Goal: Use online tool/utility: Utilize a website feature to perform a specific function

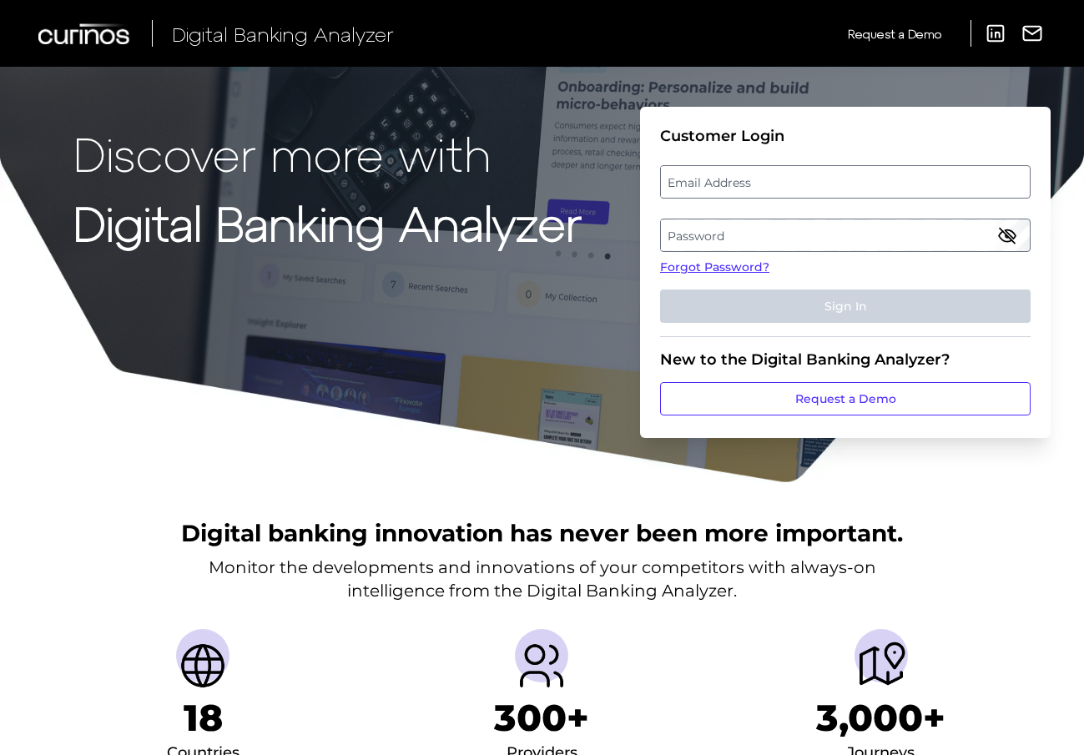
click at [739, 182] on label "Email Address" at bounding box center [845, 182] width 368 height 30
click at [739, 182] on input "email" at bounding box center [845, 181] width 371 height 33
paste input "[EMAIL_ADDRESS][DOMAIN_NAME]"
type input "[EMAIL_ADDRESS][DOMAIN_NAME]"
click at [797, 238] on label "Password" at bounding box center [845, 235] width 368 height 30
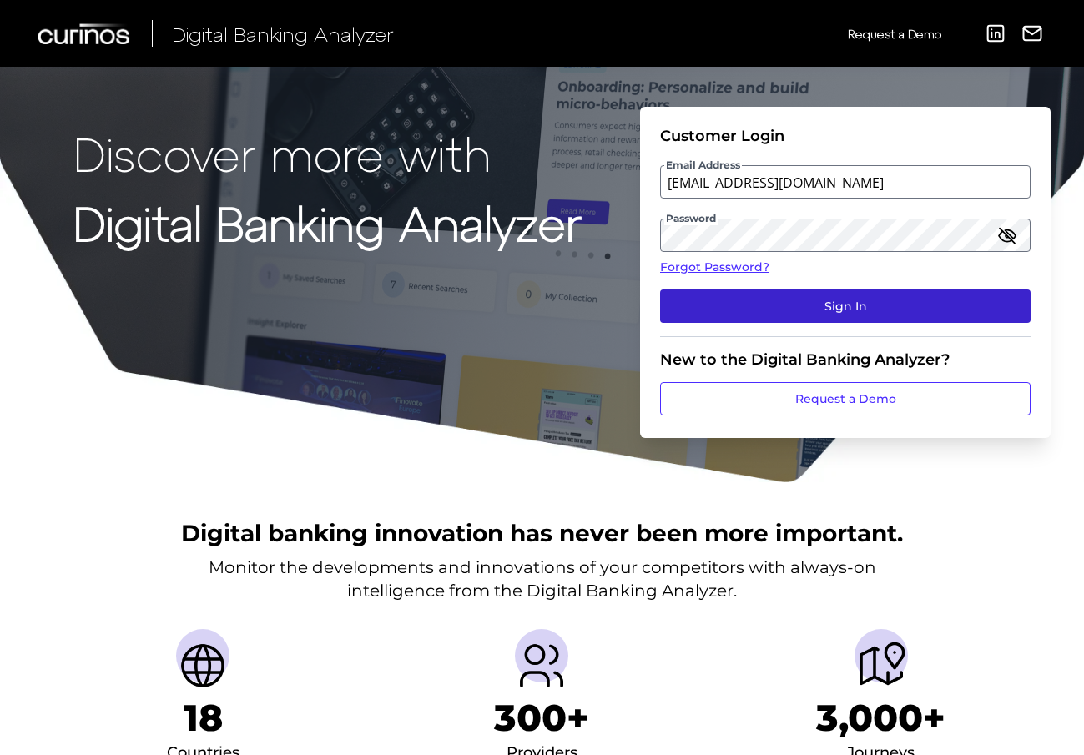
click at [838, 316] on button "Sign In" at bounding box center [845, 306] width 371 height 33
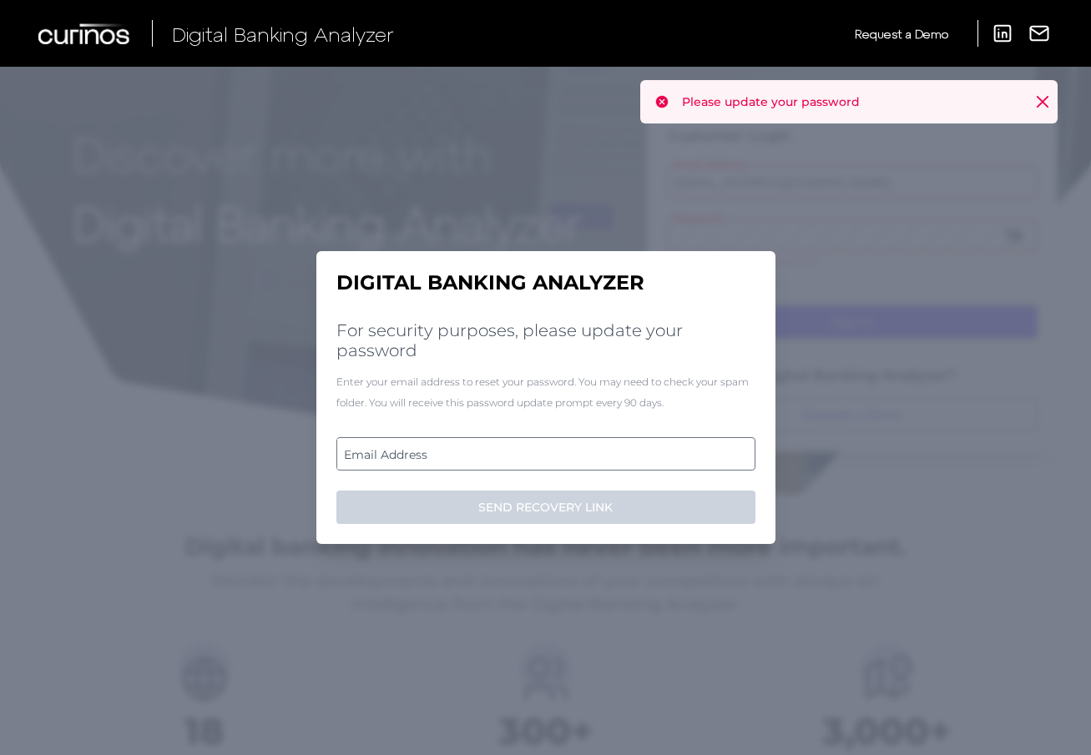
click at [495, 465] on label "Email Address" at bounding box center [545, 454] width 416 height 30
click at [495, 465] on input "email" at bounding box center [545, 453] width 419 height 33
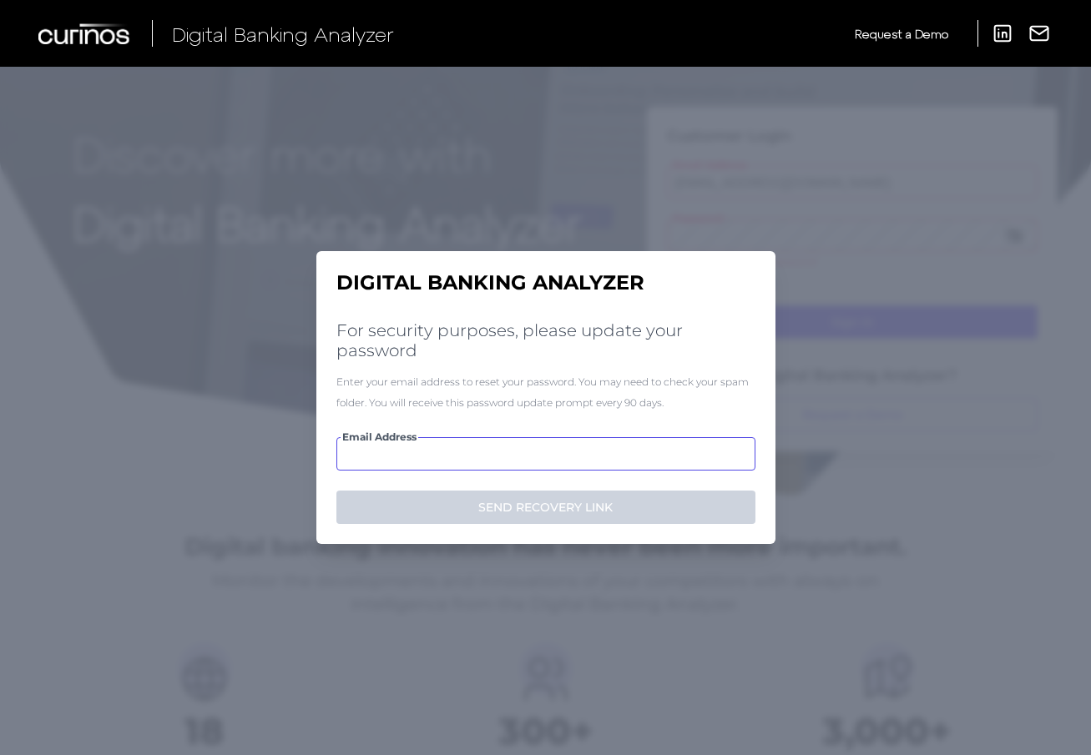
paste input "mailto:email-tmhatre@sofi.org"
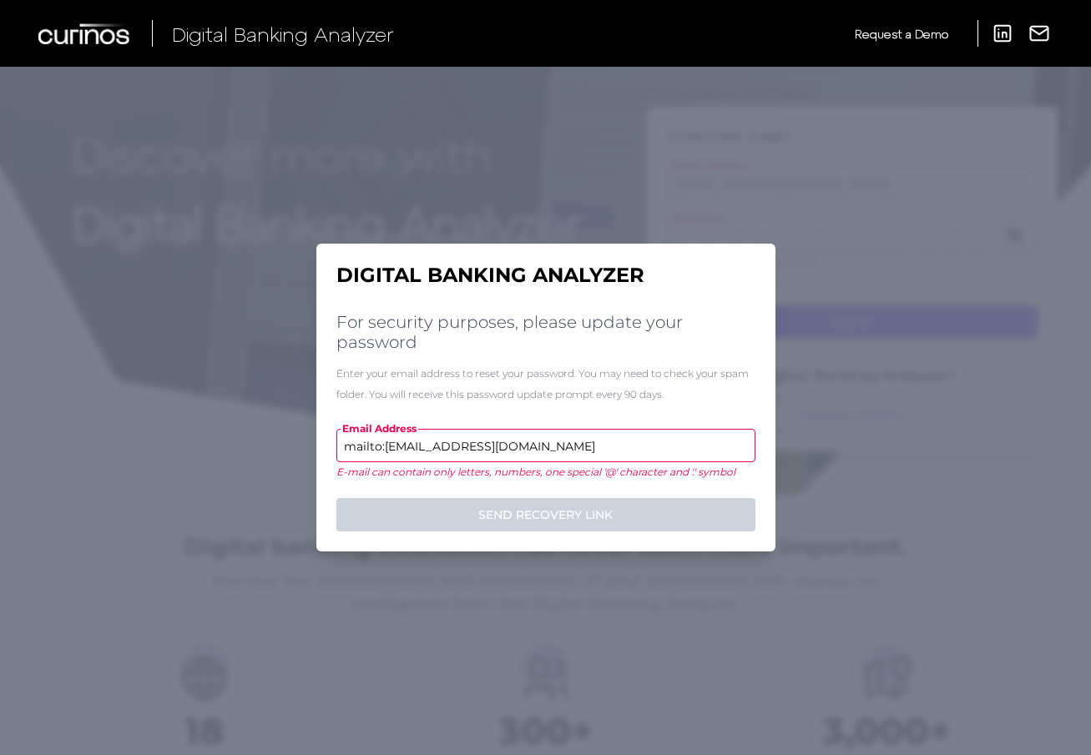
drag, startPoint x: 421, startPoint y: 449, endPoint x: 285, endPoint y: 449, distance: 135.2
click at [285, 449] on div "Digital Banking Analyzer For security purposes, please update your password Ent…" at bounding box center [545, 411] width 1091 height 689
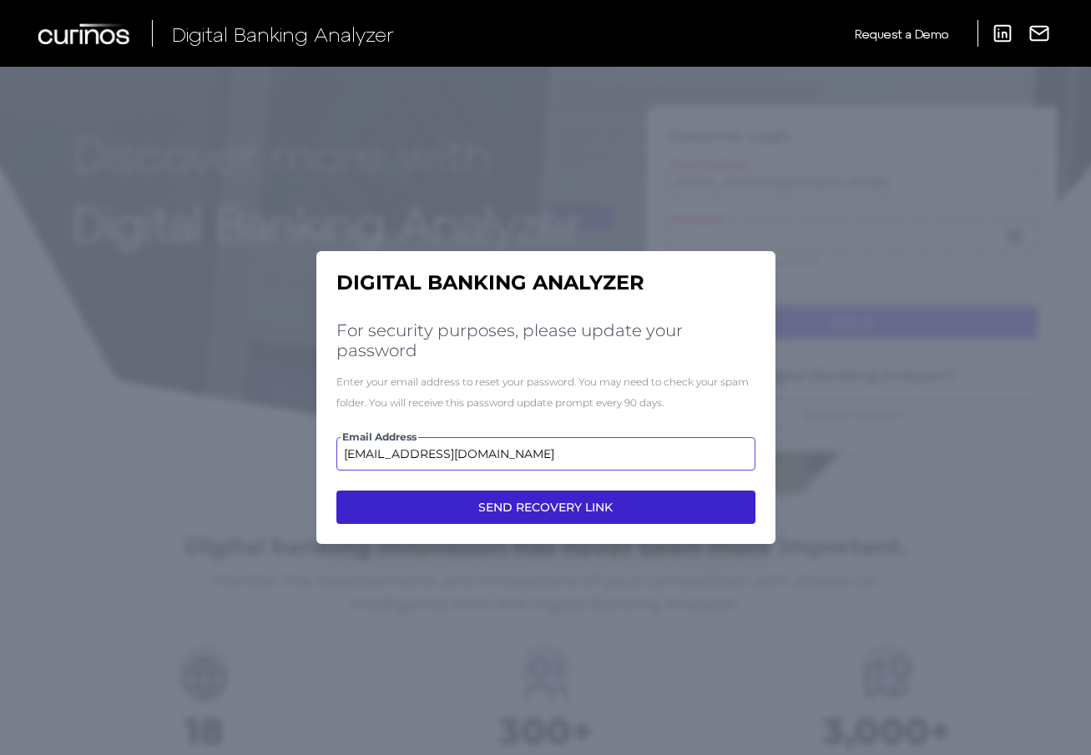
type input "[EMAIL_ADDRESS][DOMAIN_NAME]"
click at [574, 511] on button "SEND RECOVERY LINK" at bounding box center [545, 507] width 419 height 33
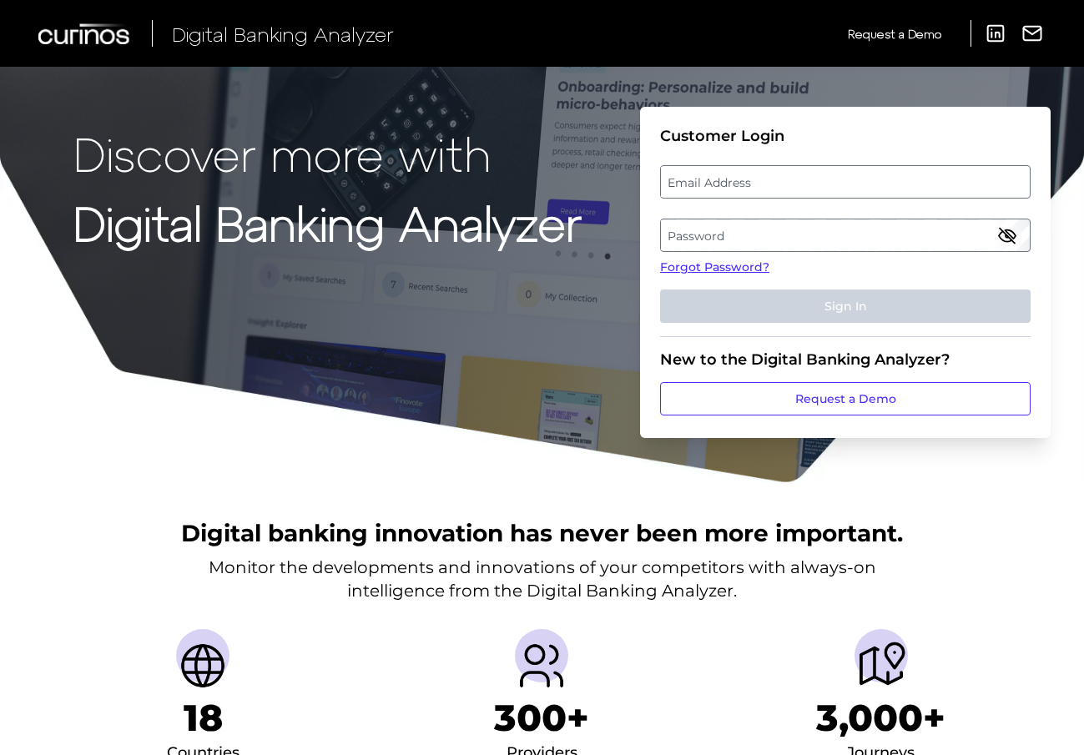
click at [702, 231] on label "Password" at bounding box center [845, 235] width 368 height 30
click at [759, 180] on label "Email Address" at bounding box center [845, 182] width 368 height 30
click at [759, 180] on input "email" at bounding box center [845, 181] width 371 height 33
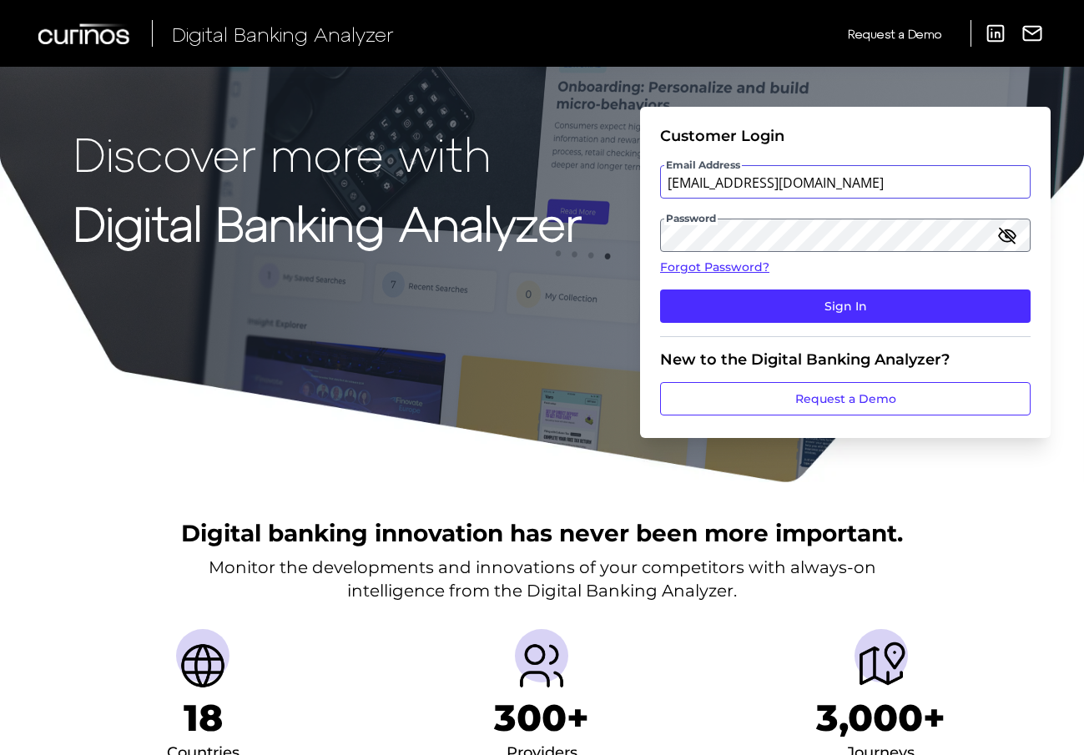
type input "[EMAIL_ADDRESS][DOMAIN_NAME]"
click at [660, 290] on button "Sign In" at bounding box center [845, 306] width 371 height 33
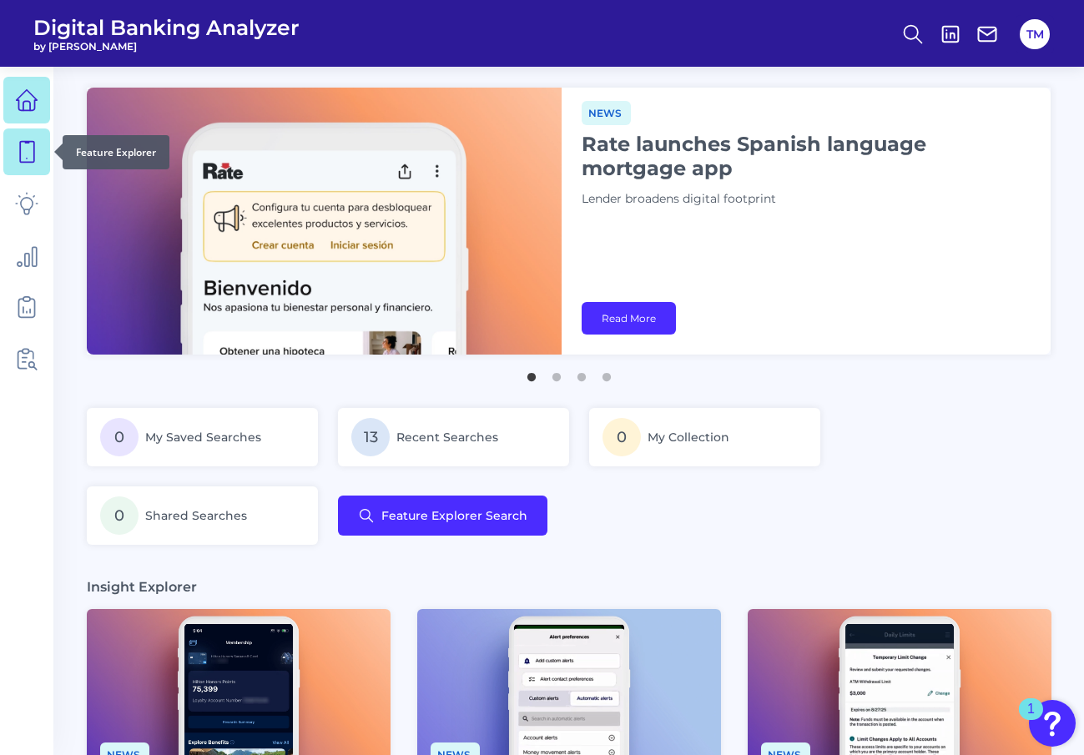
click at [31, 149] on icon at bounding box center [26, 151] width 23 height 23
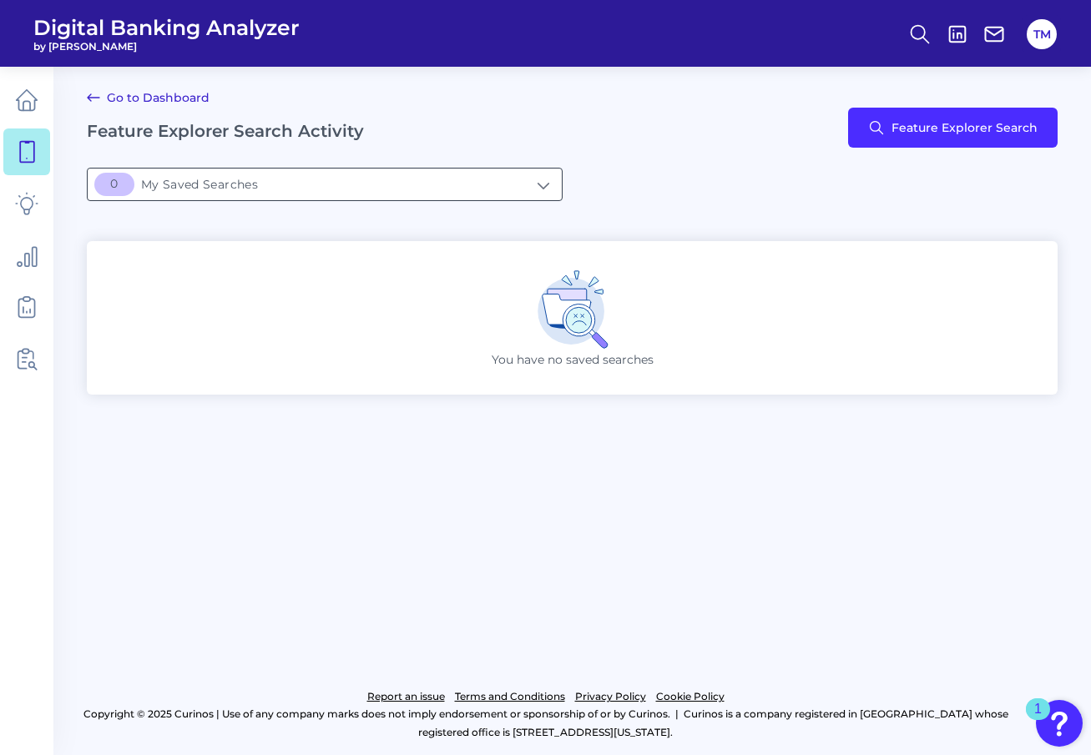
click at [202, 184] on input "[object Object]My Saved Searches" at bounding box center [325, 185] width 474 height 32
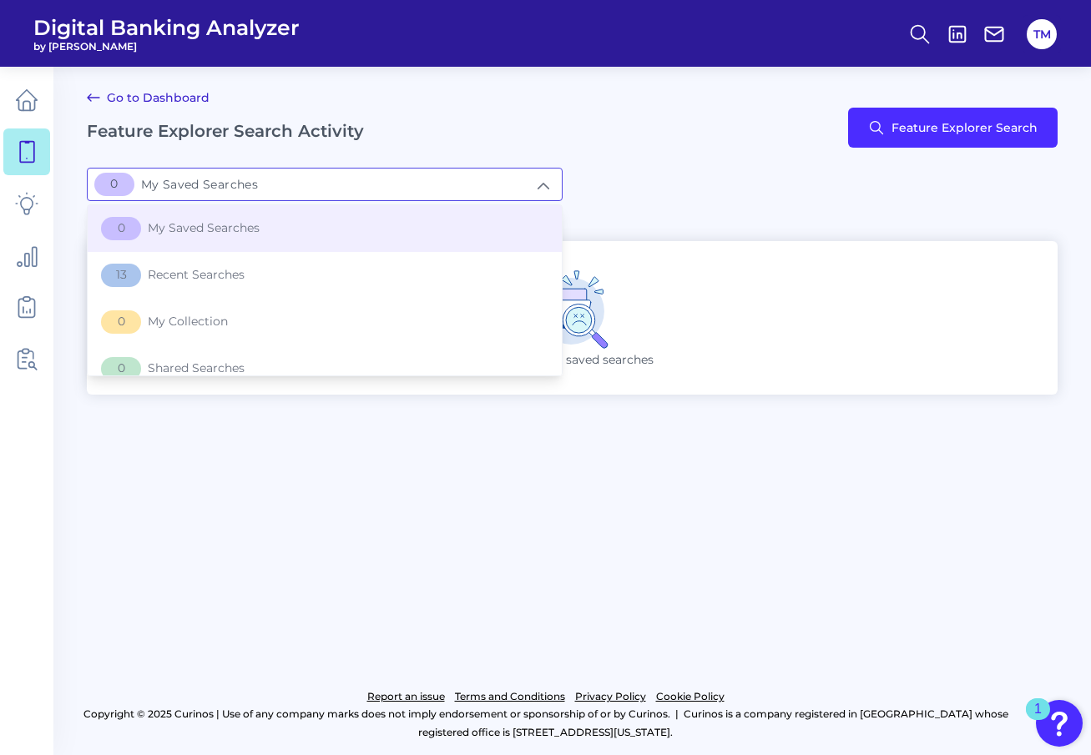
click at [872, 169] on div "[object Object]My Saved Searches 0 My Saved Searches 0 My Saved Searches 13 Rec…" at bounding box center [572, 184] width 971 height 33
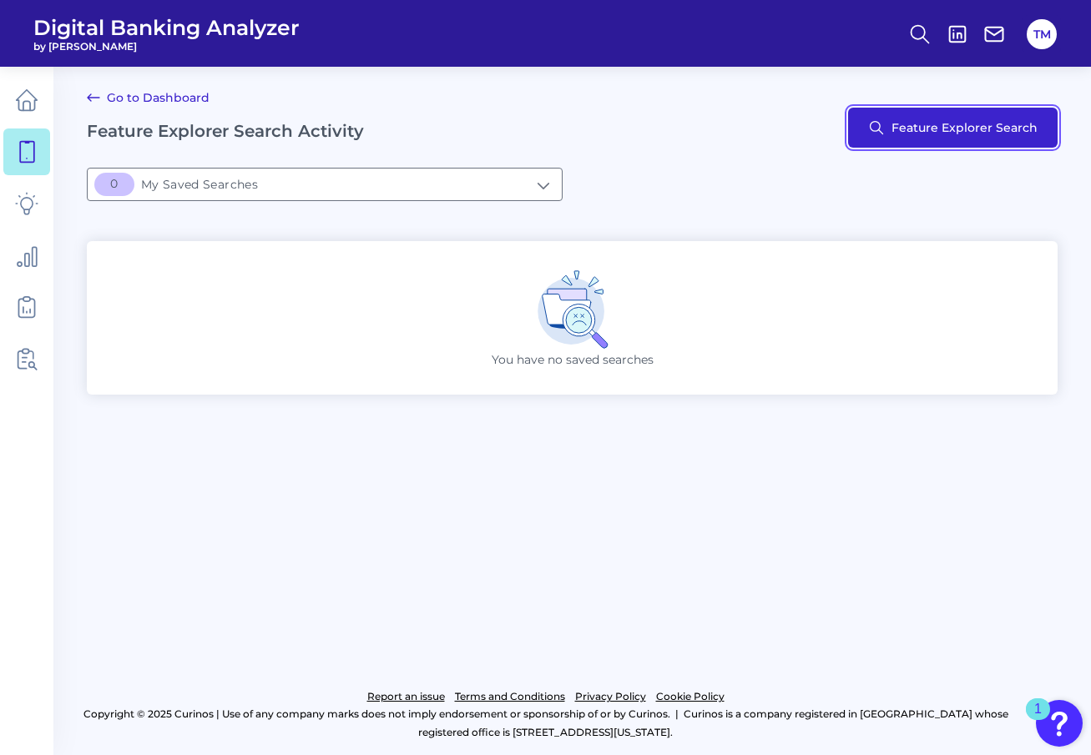
click at [890, 137] on button "Feature Explorer Search" at bounding box center [952, 128] width 209 height 40
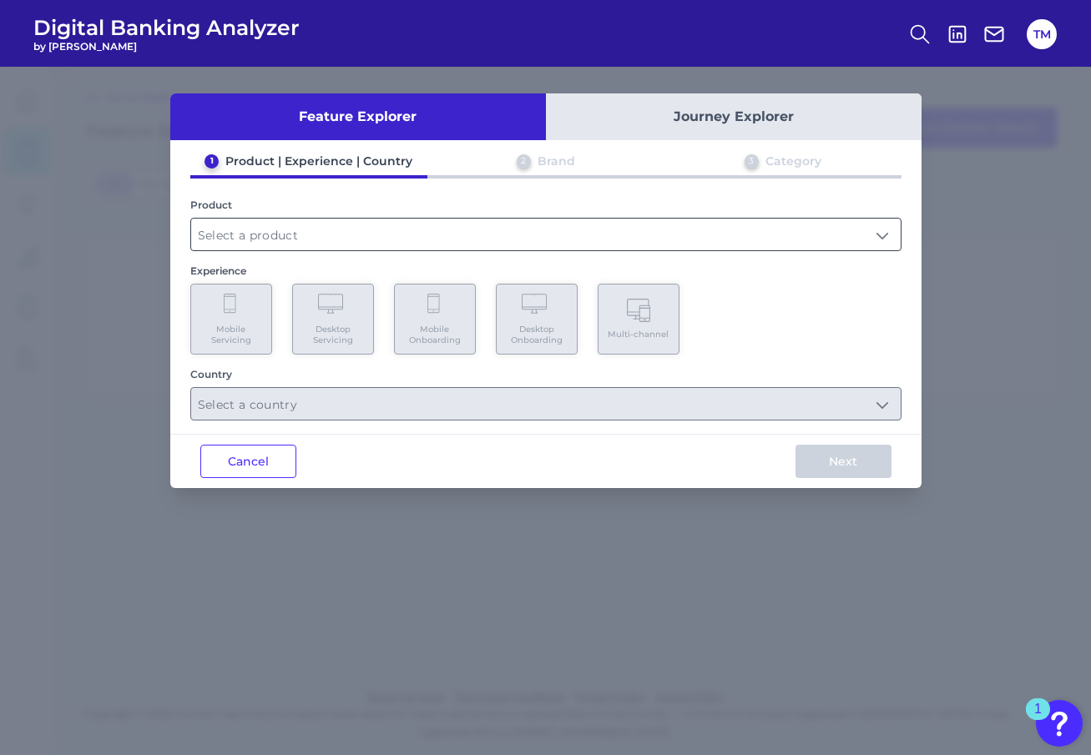
click at [274, 240] on input "text" at bounding box center [545, 235] width 709 height 32
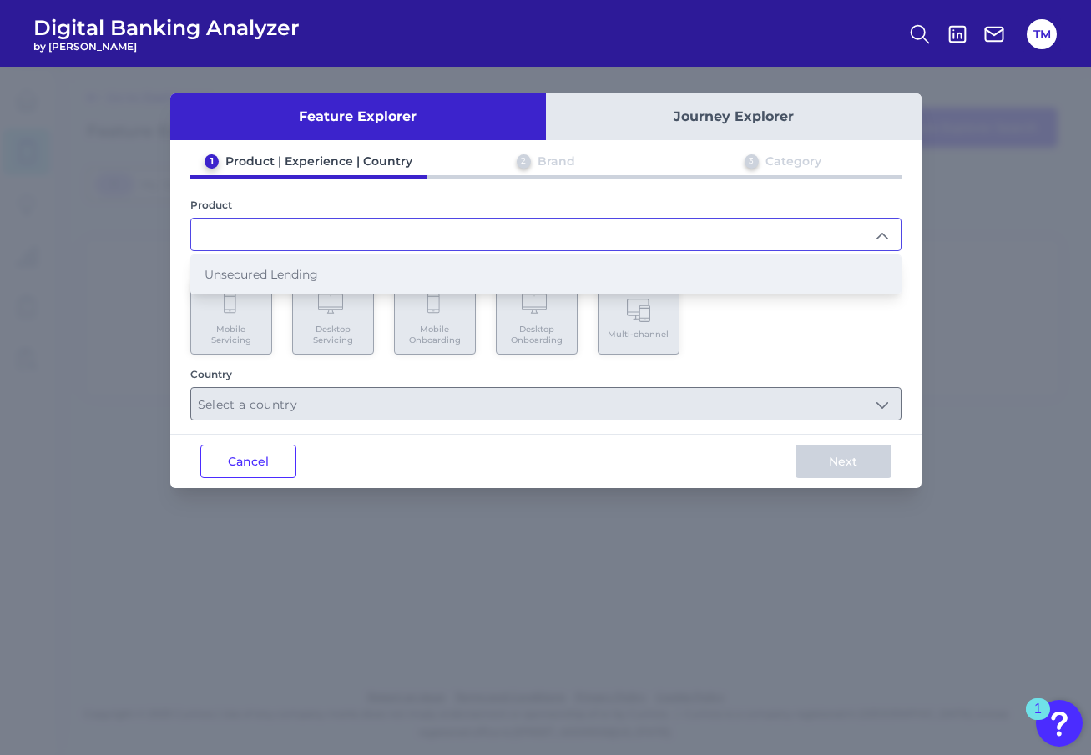
click at [270, 270] on span "Unsecured Lending" at bounding box center [261, 274] width 114 height 15
type input "Unsecured Lending"
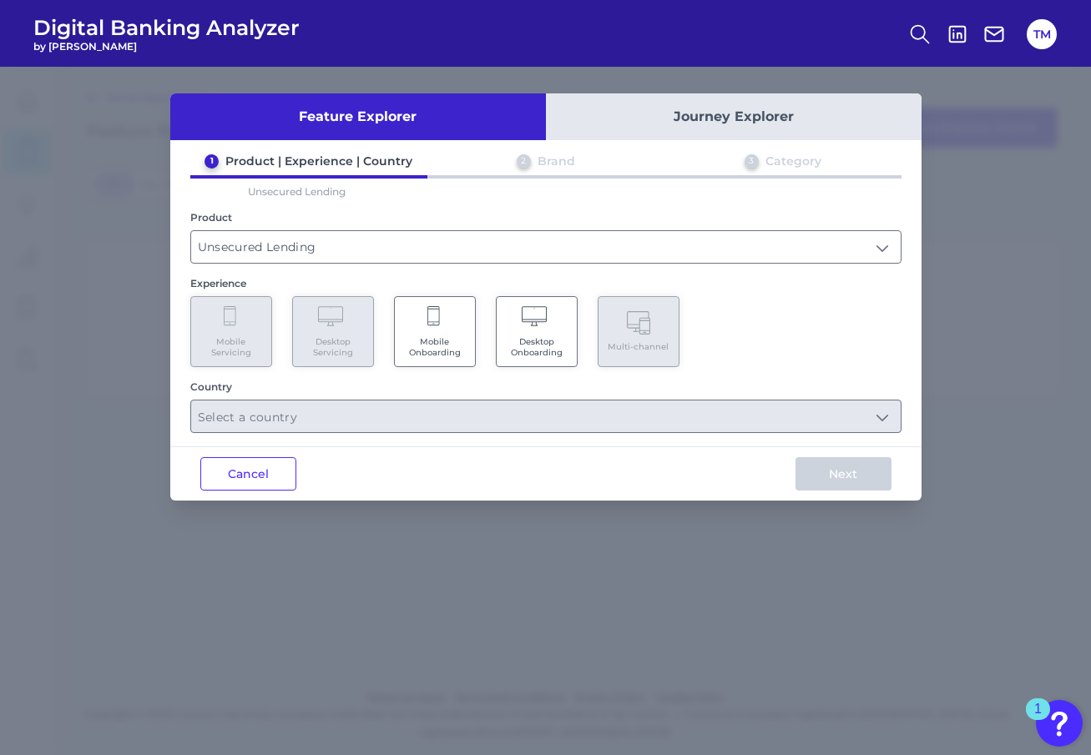
click at [446, 326] on Onboarding "Mobile Onboarding" at bounding box center [435, 331] width 82 height 71
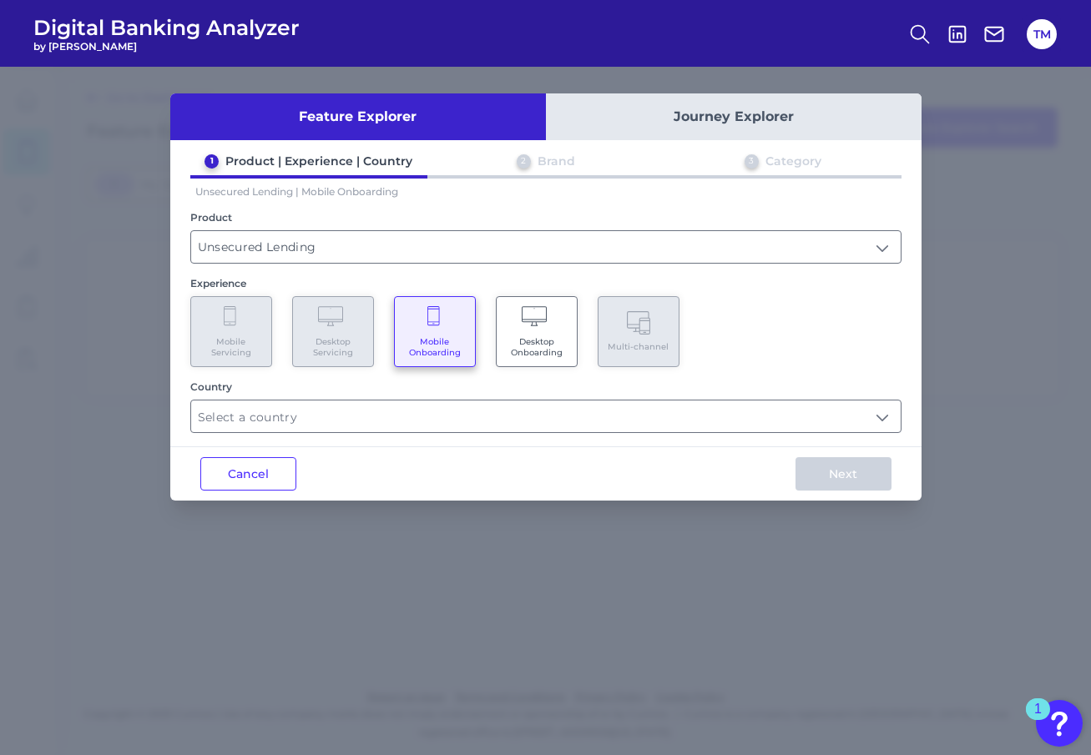
click at [515, 323] on Onboarding "Desktop Onboarding" at bounding box center [537, 331] width 82 height 71
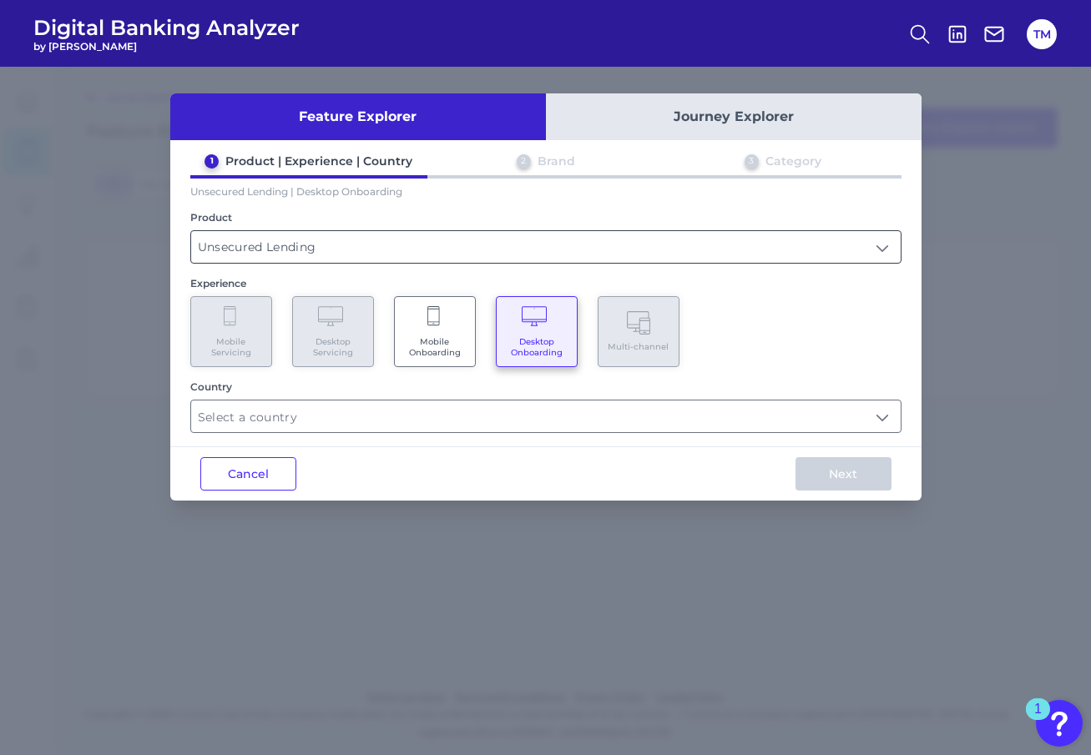
click at [650, 263] on input "Unsecured Lending" at bounding box center [545, 247] width 709 height 32
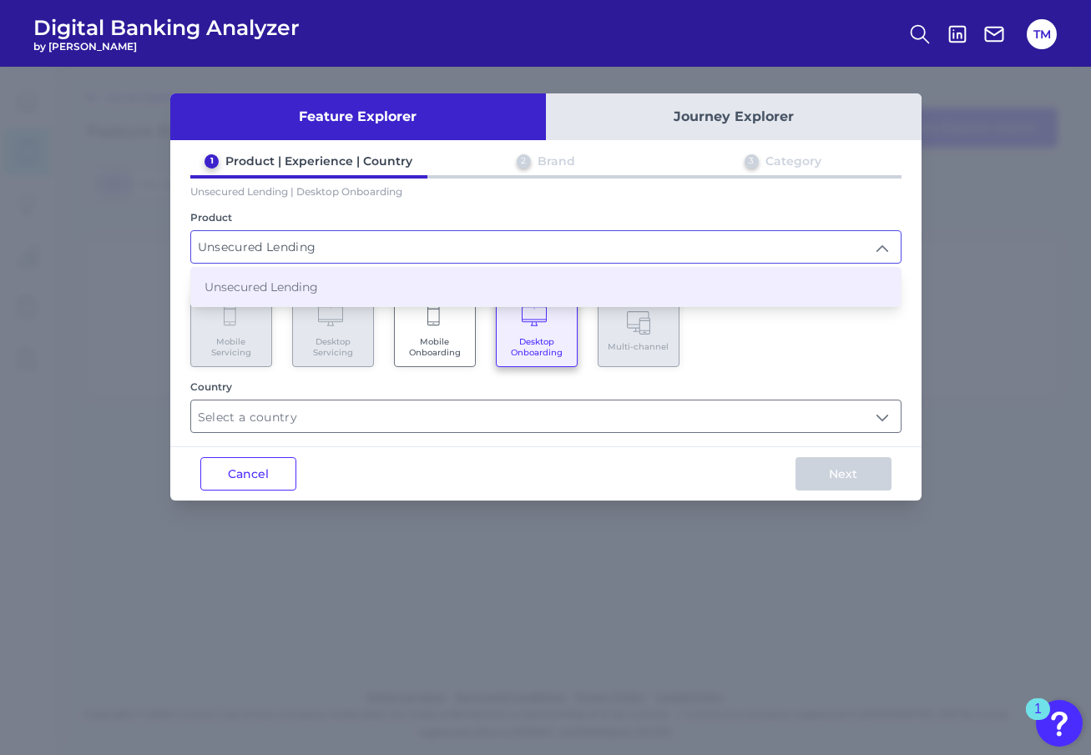
click at [650, 263] on input "Unsecured Lending" at bounding box center [545, 247] width 709 height 32
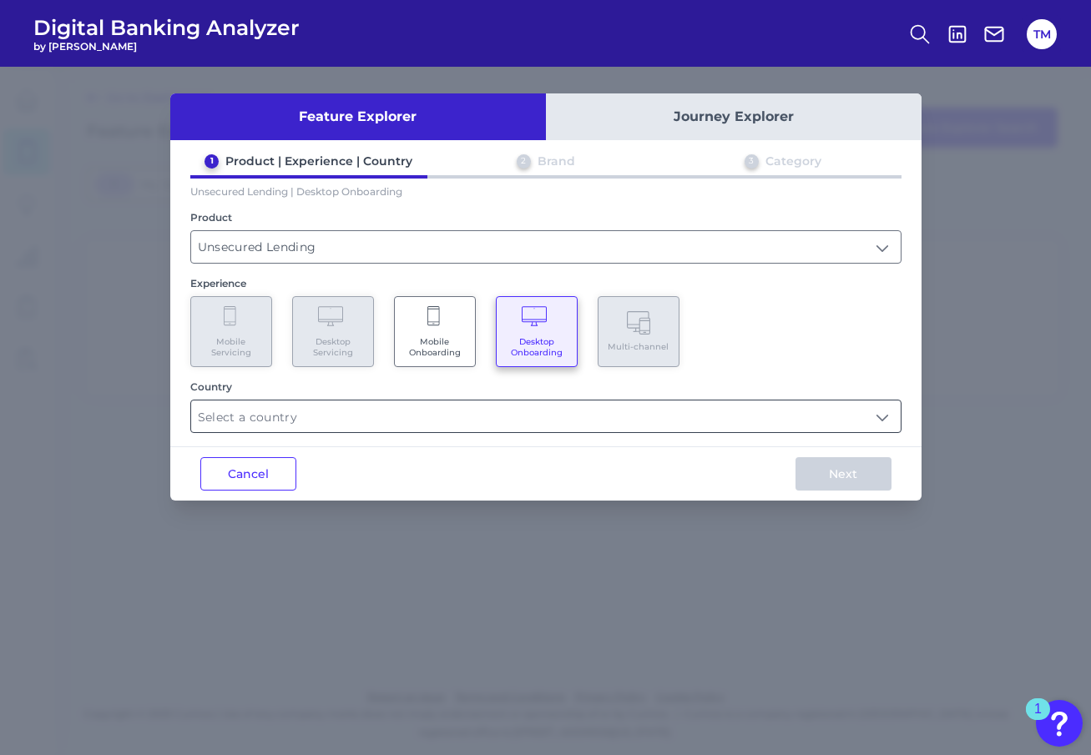
click at [425, 418] on input "text" at bounding box center [545, 417] width 709 height 32
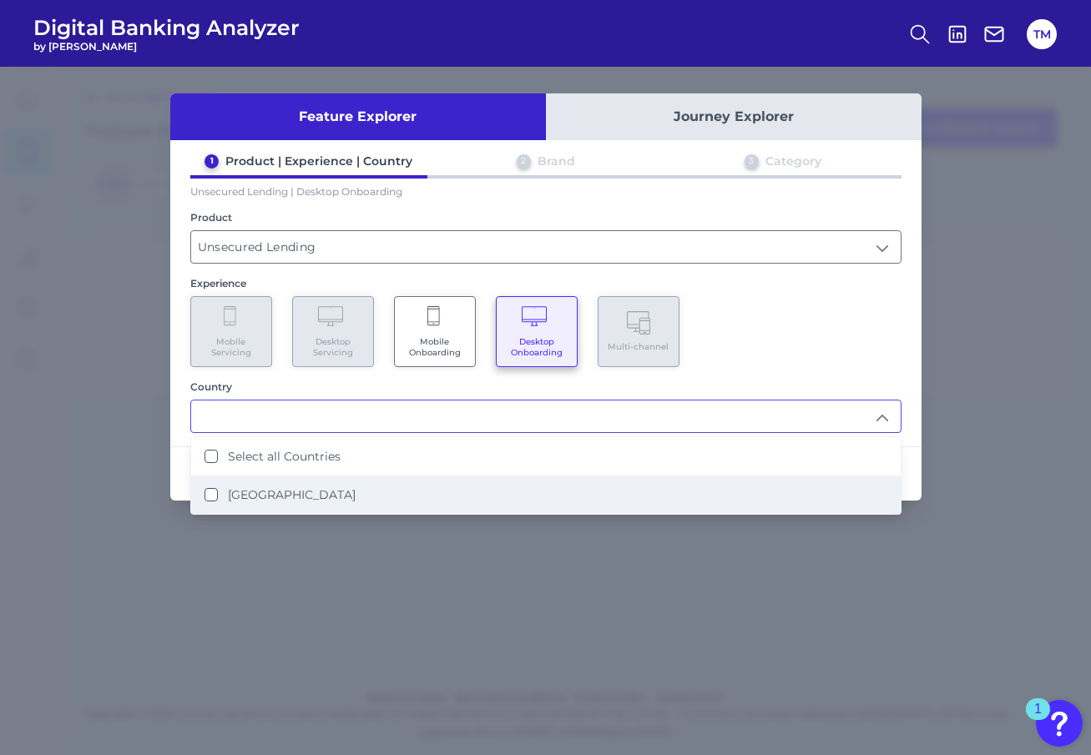
click at [339, 497] on li "[GEOGRAPHIC_DATA]" at bounding box center [545, 495] width 709 height 38
type input "Select all Countries"
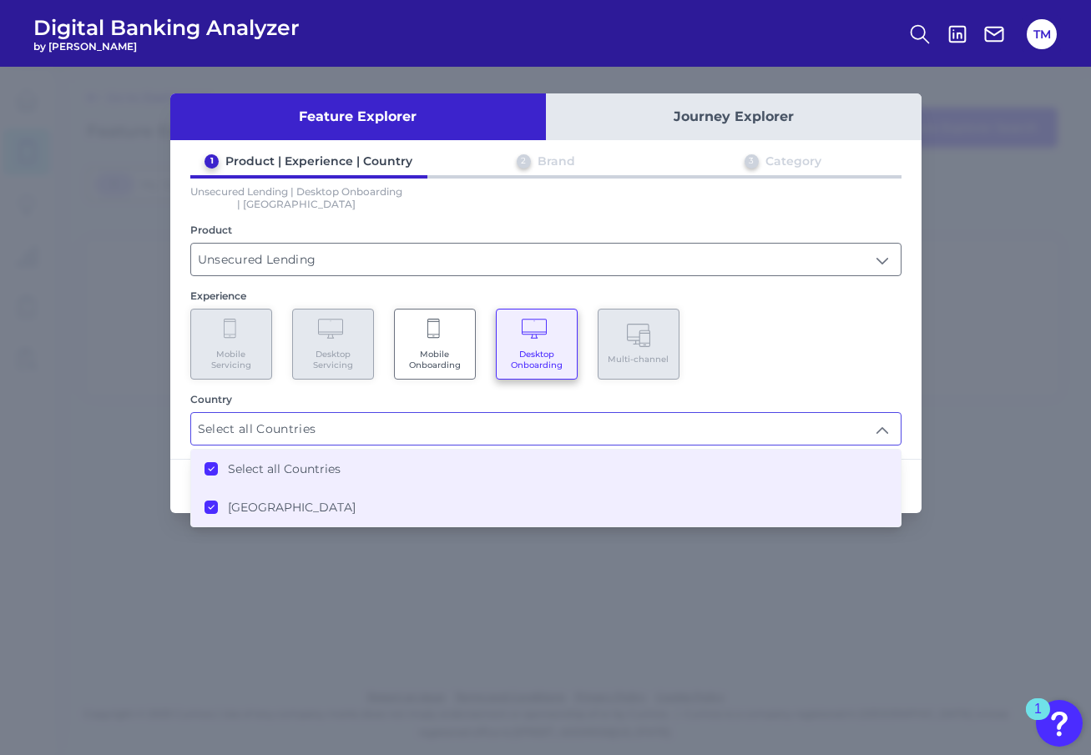
click at [811, 324] on div "Mobile Servicing Desktop Servicing Mobile Onboarding Desktop Onboarding Multi-c…" at bounding box center [545, 344] width 711 height 71
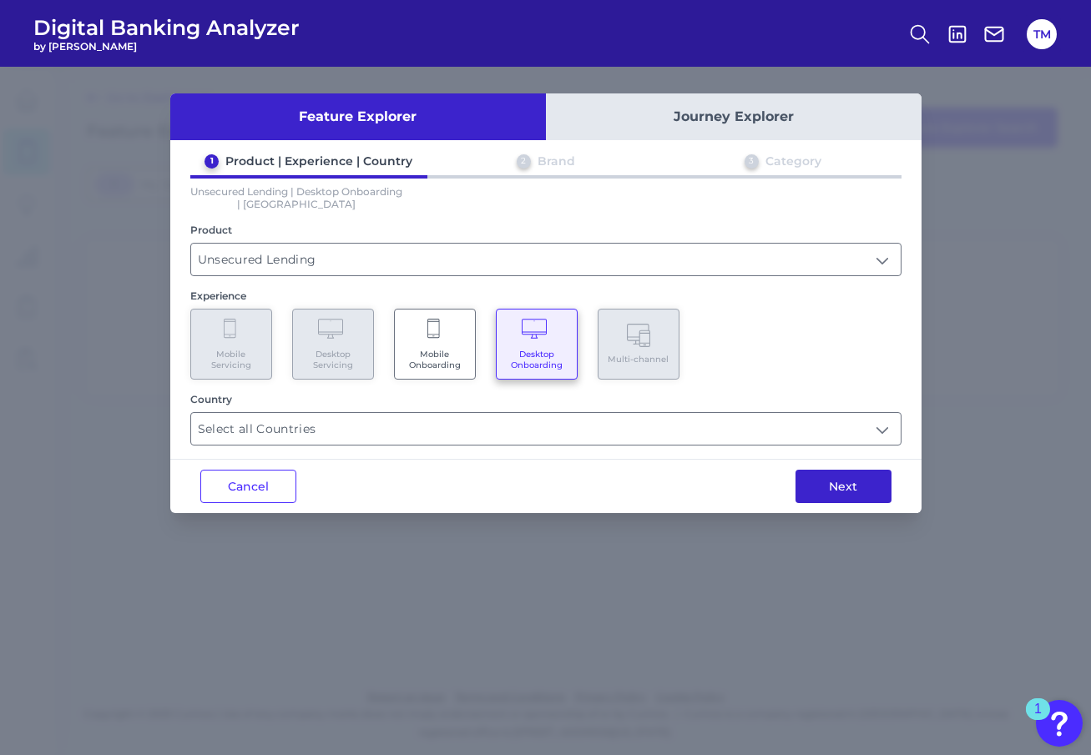
click at [840, 482] on button "Next" at bounding box center [843, 486] width 96 height 33
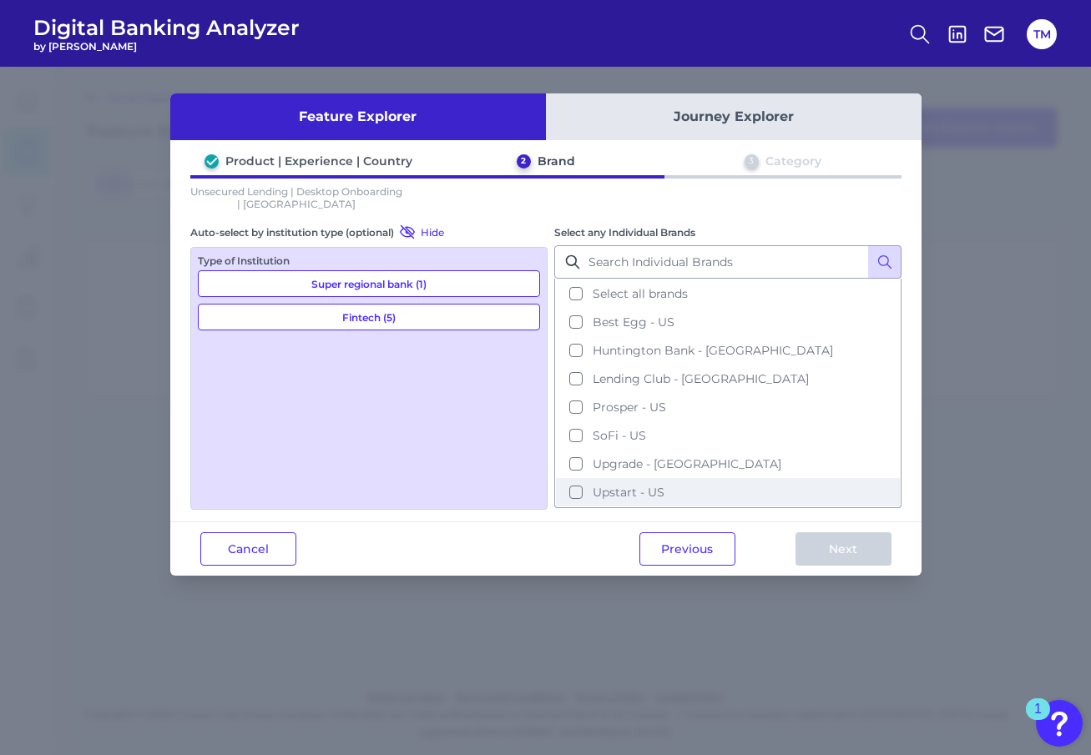
click at [573, 480] on button "Upstart - US" at bounding box center [728, 492] width 344 height 28
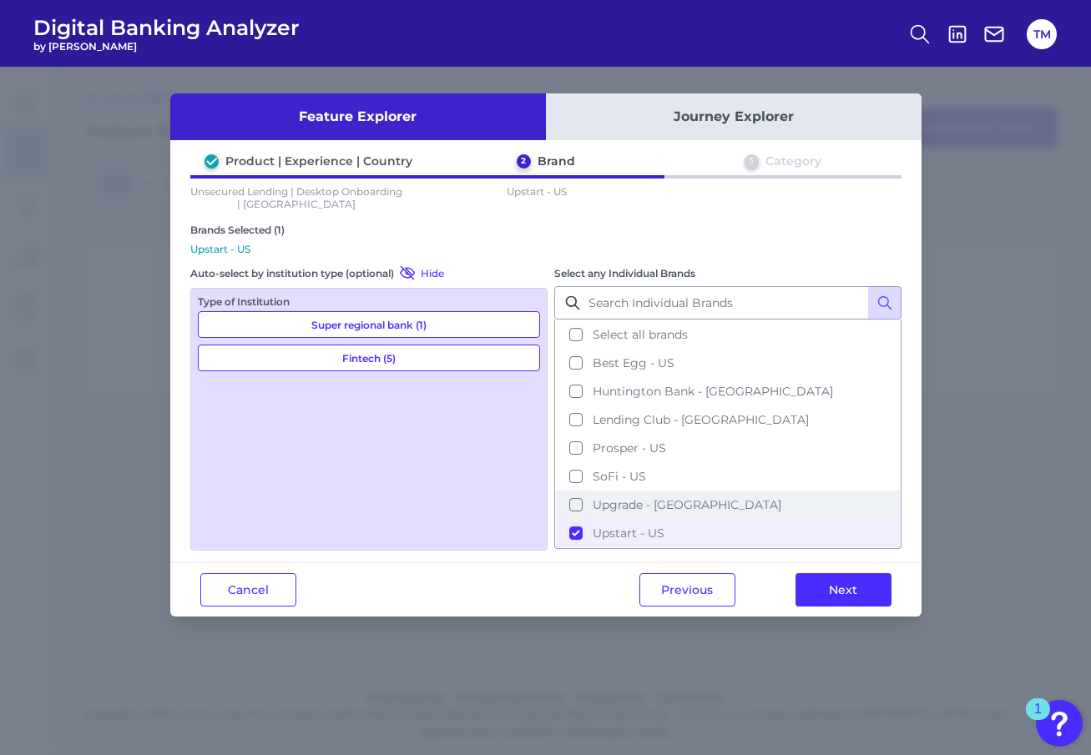
click at [573, 495] on button "Upgrade - [GEOGRAPHIC_DATA]" at bounding box center [728, 505] width 344 height 28
click at [855, 578] on button "Next" at bounding box center [843, 589] width 96 height 33
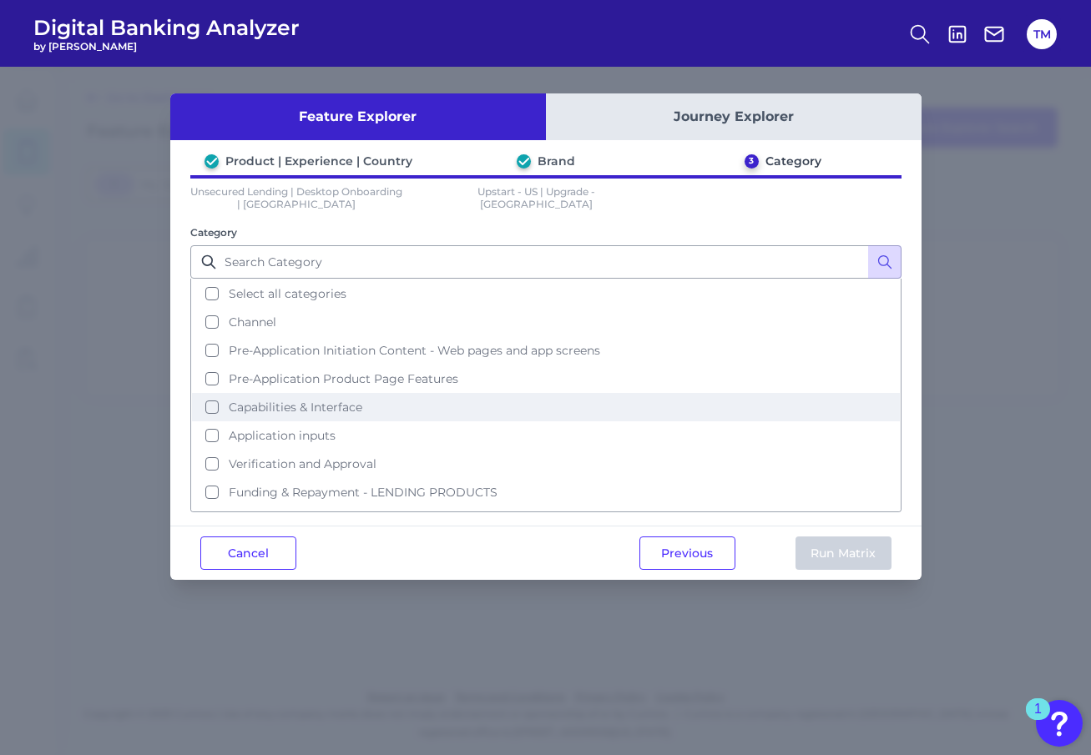
scroll to position [17, 0]
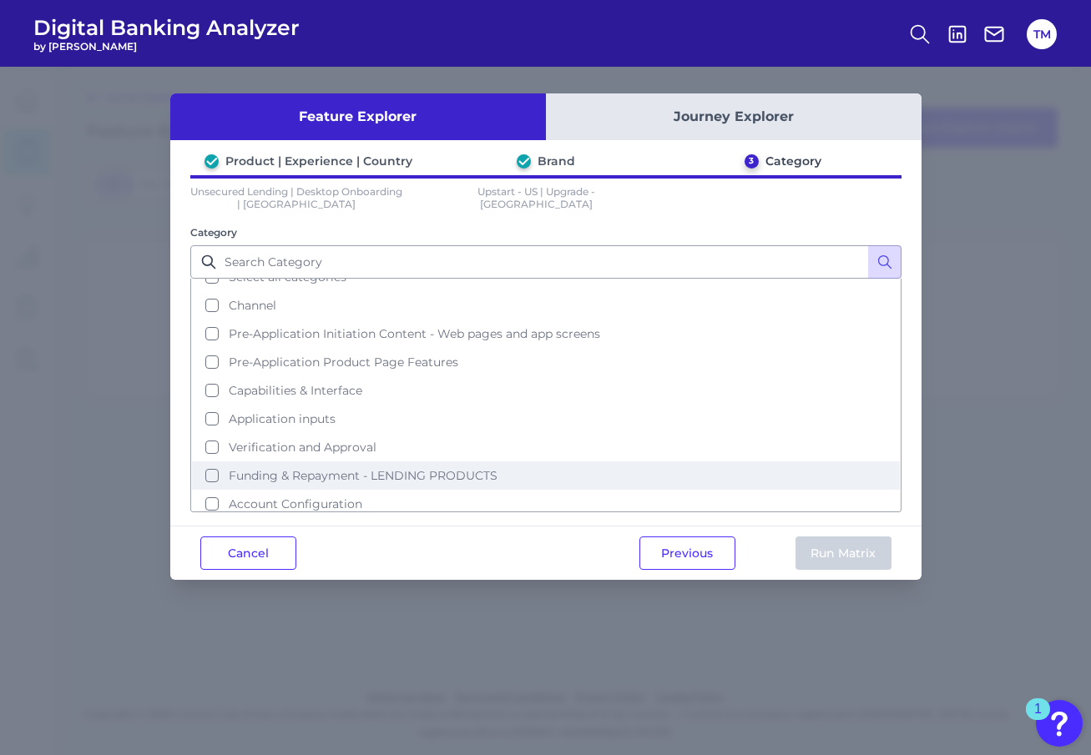
click at [245, 462] on button "Funding & Repayment - LENDING PRODUCTS" at bounding box center [546, 476] width 708 height 28
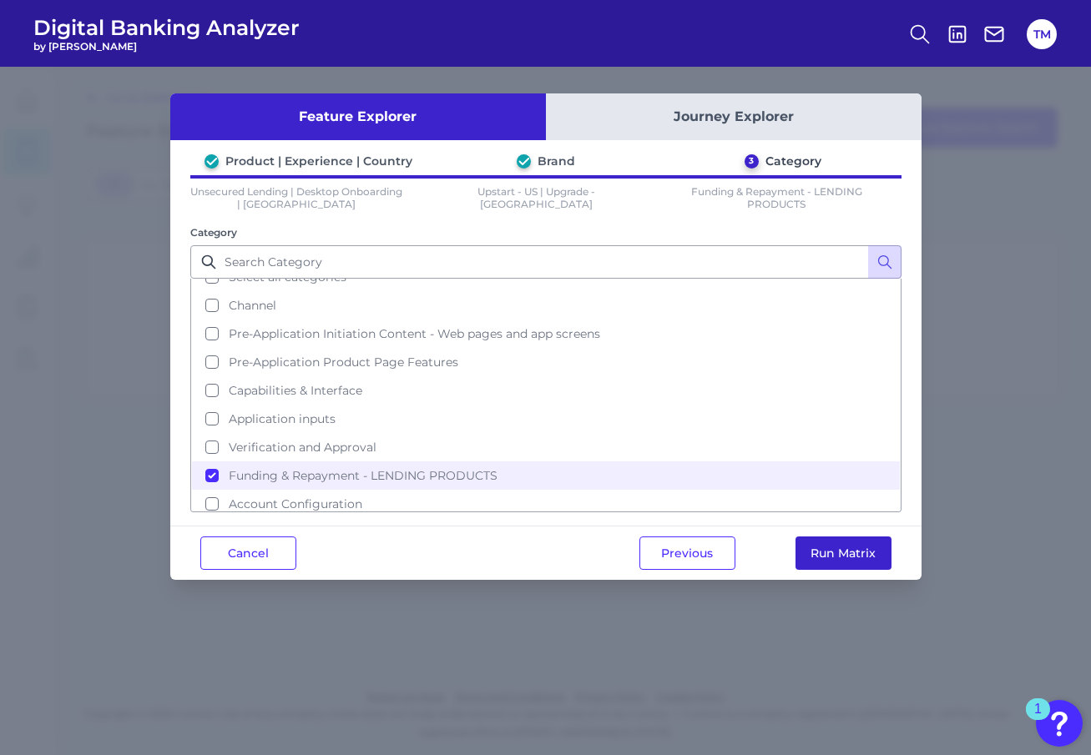
click at [835, 555] on button "Run Matrix" at bounding box center [843, 553] width 96 height 33
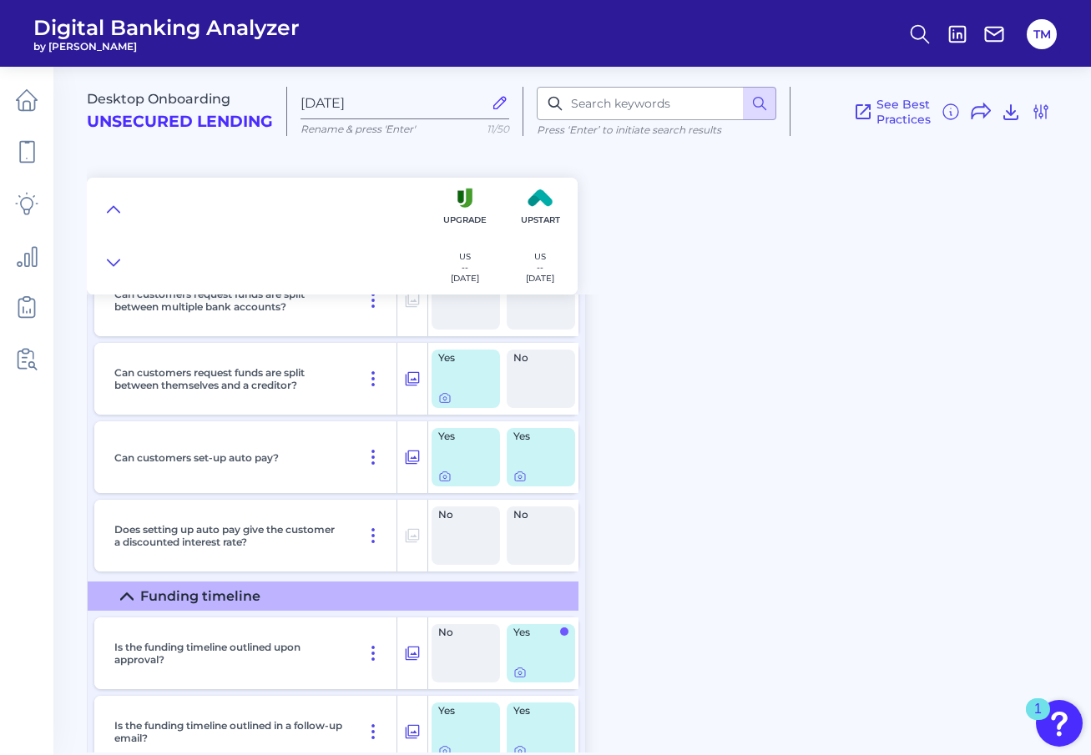
scroll to position [568, 0]
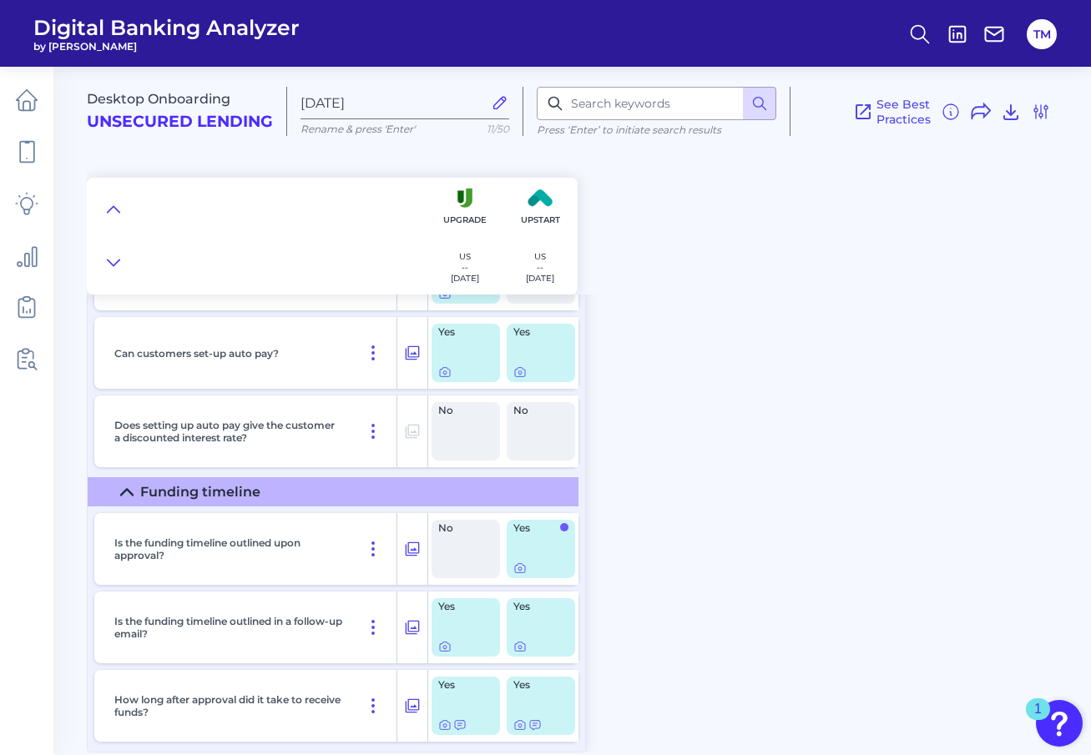
click at [523, 546] on div "Yes" at bounding box center [541, 549] width 68 height 58
click at [517, 645] on icon at bounding box center [519, 646] width 13 height 13
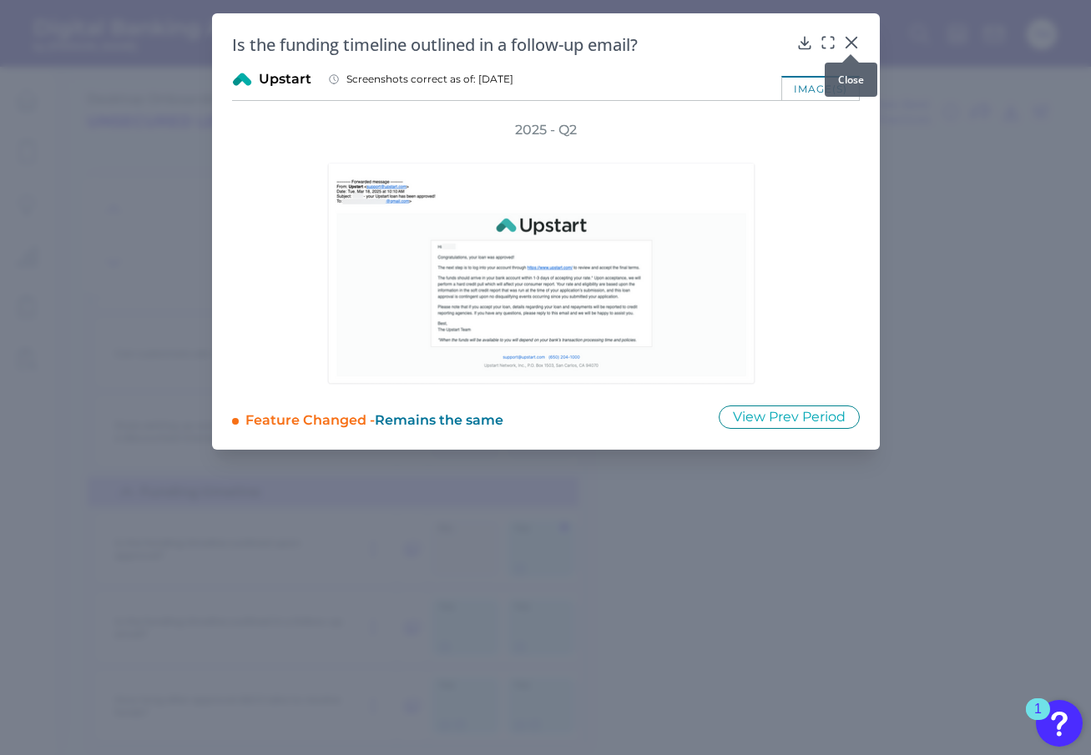
click at [843, 48] on div at bounding box center [850, 54] width 17 height 17
click at [851, 44] on icon at bounding box center [850, 43] width 10 height 10
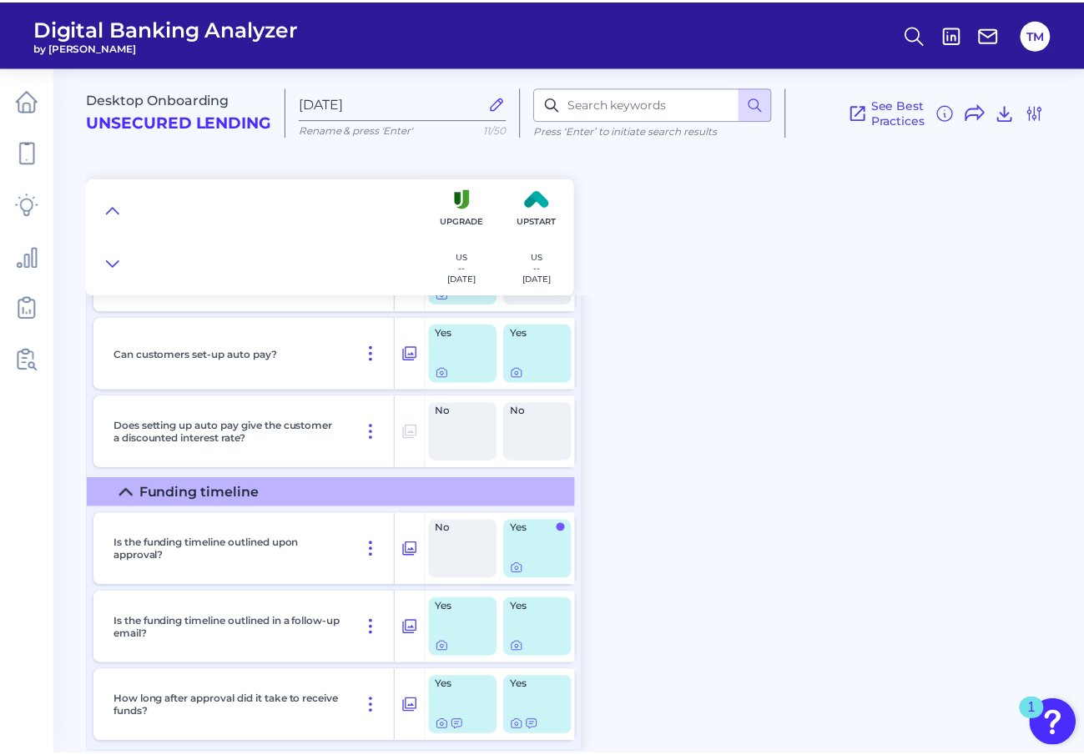
scroll to position [0, 0]
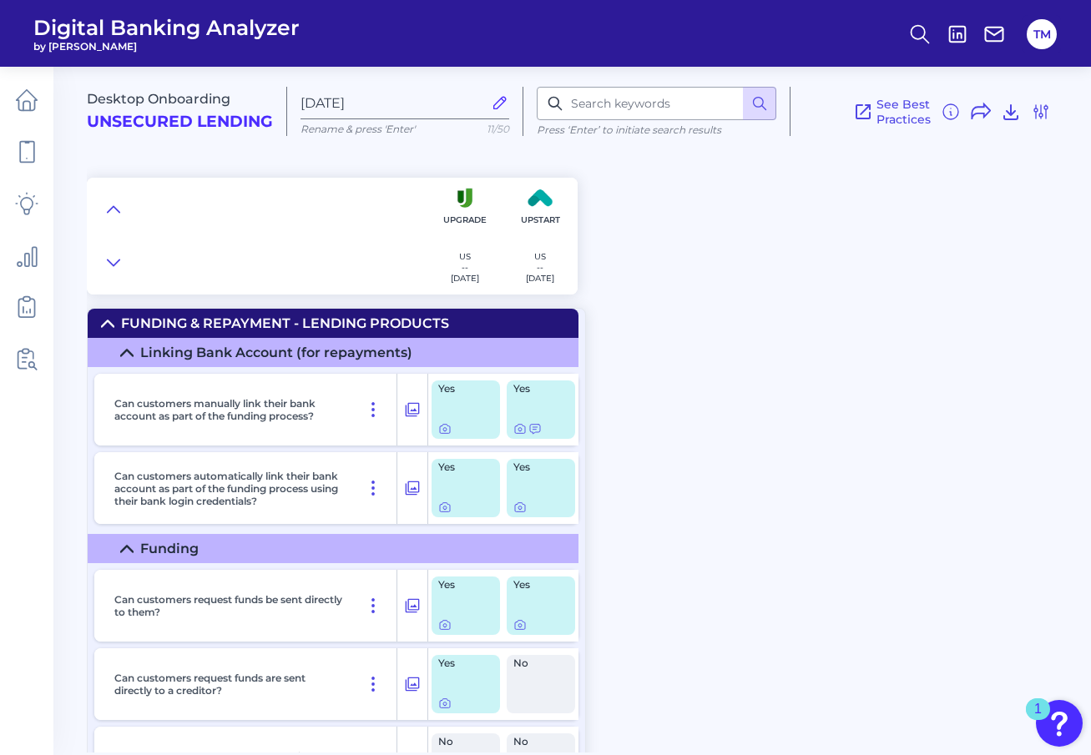
click at [152, 122] on h2 "Unsecured Lending" at bounding box center [180, 122] width 186 height 19
click at [23, 163] on icon at bounding box center [27, 152] width 14 height 21
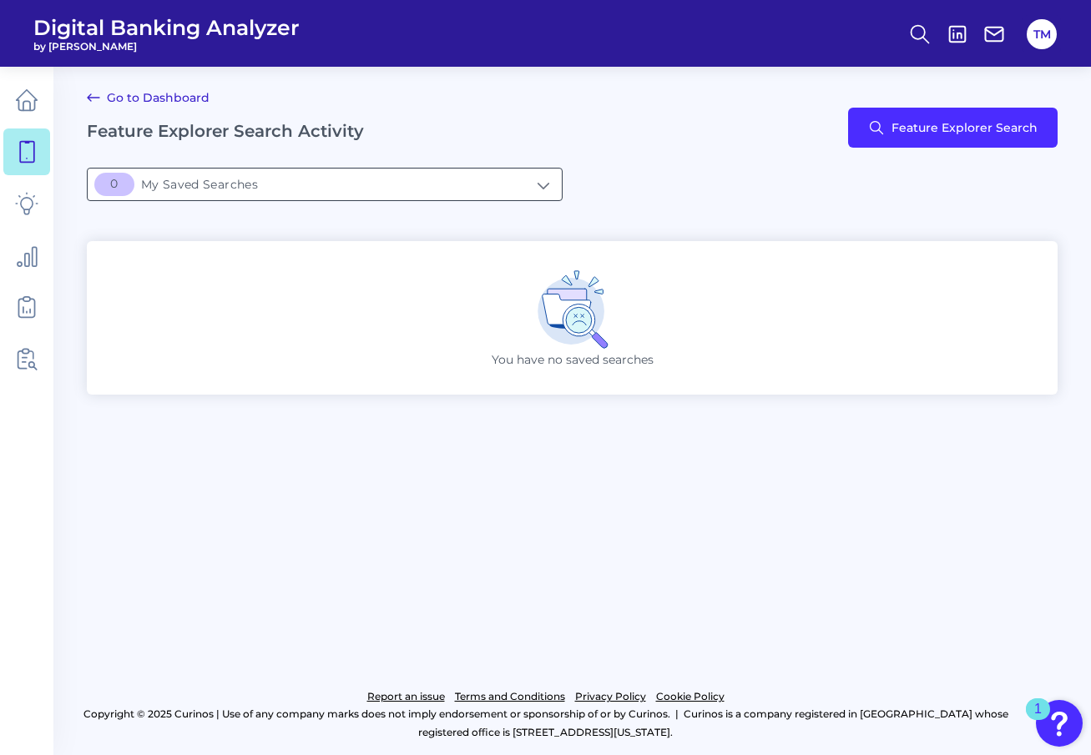
click at [265, 172] on input "[object Object]My Saved Searches" at bounding box center [325, 185] width 474 height 32
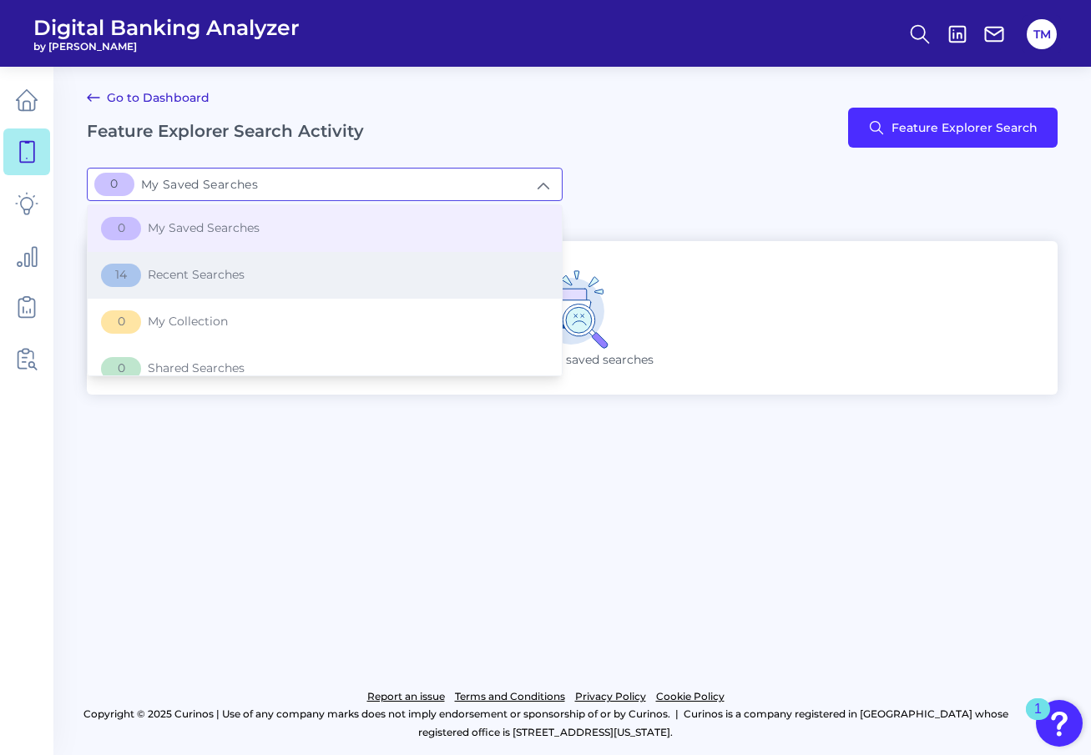
click at [214, 267] on span "14 Recent Searches" at bounding box center [173, 275] width 144 height 23
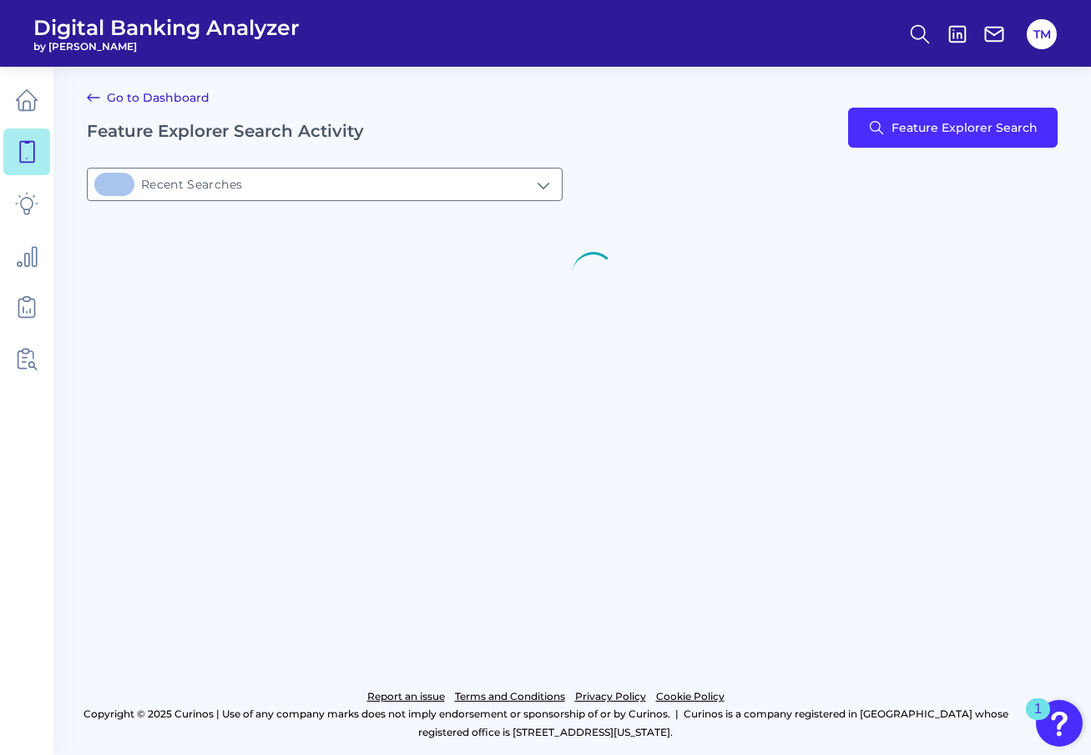
type input "14Recent Searches"
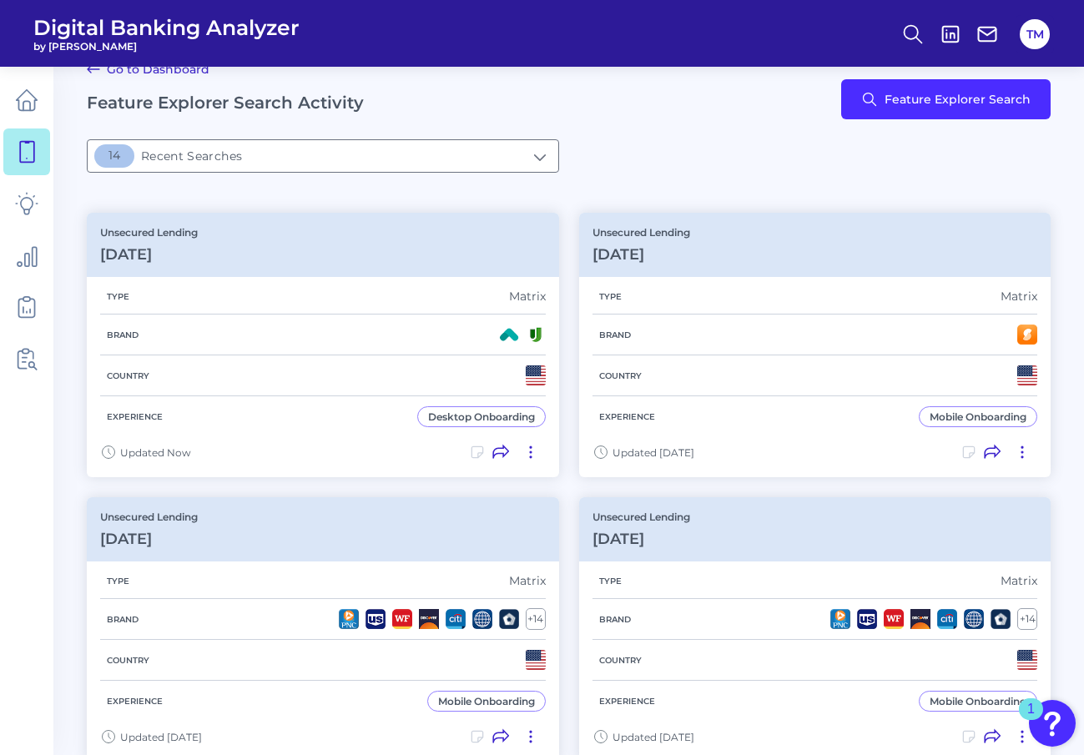
scroll to position [37, 0]
